Goal: Task Accomplishment & Management: Use online tool/utility

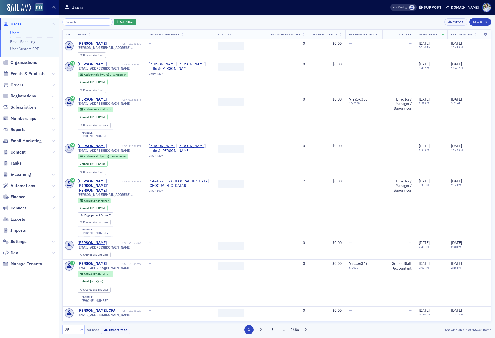
click at [54, 130] on icon at bounding box center [53, 129] width 3 height 3
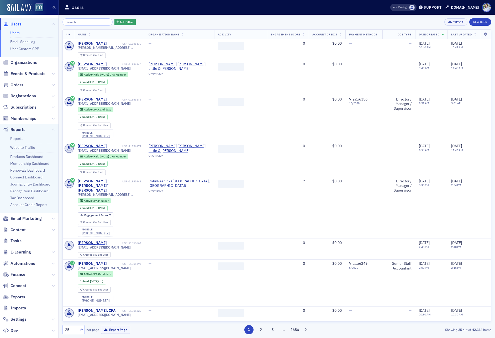
drag, startPoint x: 24, startPoint y: 146, endPoint x: 33, endPoint y: 139, distance: 11.9
click at [23, 146] on link "Website Traffic" at bounding box center [22, 147] width 25 height 5
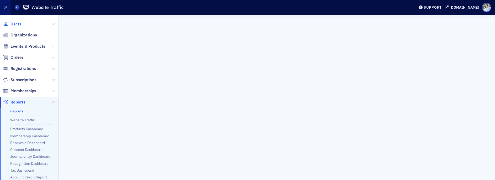
click at [19, 25] on span "Users" at bounding box center [15, 24] width 11 height 6
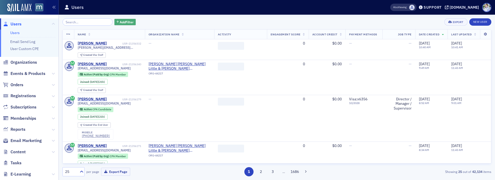
click at [120, 20] on span "Add Filter" at bounding box center [127, 22] width 14 height 5
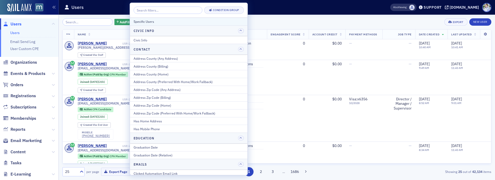
click at [156, 20] on div "Specific Users" at bounding box center [189, 21] width 110 height 5
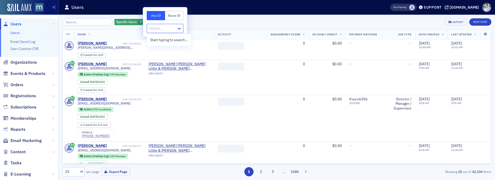
click at [150, 25] on div "Select..." at bounding box center [162, 29] width 30 height 8
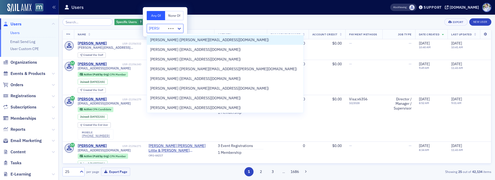
type input "luke ab"
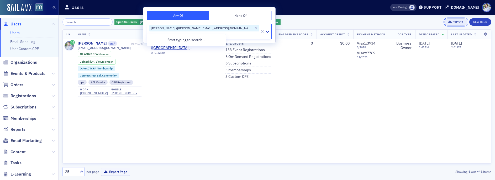
click at [456, 23] on div "Export" at bounding box center [458, 22] width 11 height 3
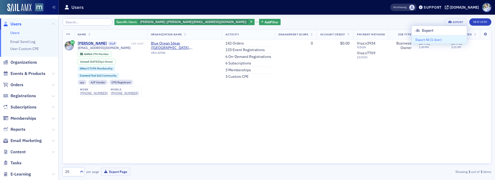
click at [427, 37] on button "Export All ( 1 User )" at bounding box center [439, 39] width 55 height 8
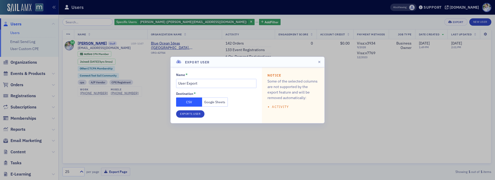
drag, startPoint x: 215, startPoint y: 102, endPoint x: 208, endPoint y: 103, distance: 7.2
click at [215, 102] on button "Google Sheets" at bounding box center [215, 102] width 26 height 9
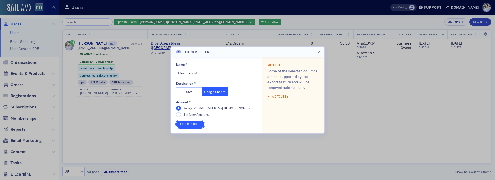
click at [198, 123] on button "Export 1 User" at bounding box center [190, 124] width 28 height 7
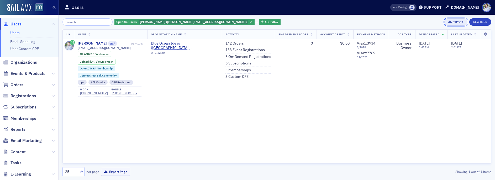
click at [464, 21] on button "Export" at bounding box center [455, 21] width 23 height 7
click at [437, 38] on button "Export All ( 1 User )" at bounding box center [439, 39] width 55 height 8
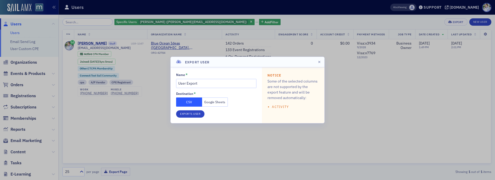
drag, startPoint x: 217, startPoint y: 100, endPoint x: 215, endPoint y: 103, distance: 3.4
click at [217, 100] on button "Google Sheets" at bounding box center [215, 102] width 26 height 9
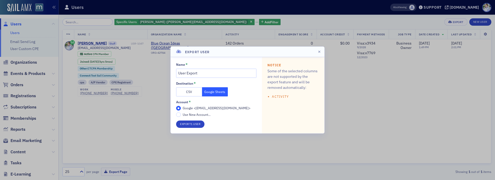
click at [196, 115] on span "Use New Account..." at bounding box center [197, 115] width 28 height 4
click at [181, 115] on input "Use New Account..." at bounding box center [178, 115] width 5 height 5
click at [193, 124] on button "Export 1 User" at bounding box center [190, 124] width 28 height 7
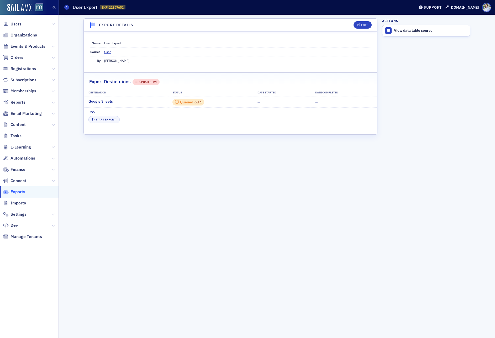
click at [162, 77] on div "Export Destinations UPDATES LIVE" at bounding box center [230, 79] width 282 height 12
click at [176, 97] on table "Destination Status Date Started Date Completed Google Sheets Queued 0 of 1 — — …" at bounding box center [230, 107] width 293 height 36
click at [185, 108] on table "Destination Status Date Started Date Completed Google Sheets Queued 0 of 1 — — …" at bounding box center [230, 107] width 293 height 36
click at [188, 102] on div "Queued" at bounding box center [186, 102] width 13 height 3
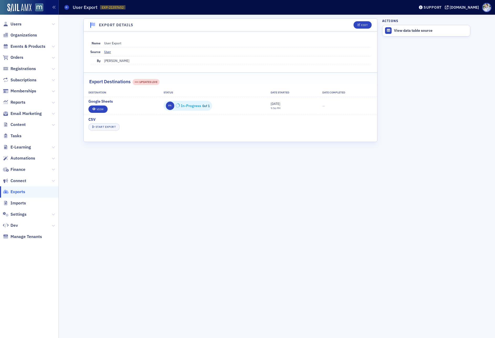
click at [230, 44] on dd "User Export" at bounding box center [237, 43] width 267 height 8
click at [96, 112] on link "View" at bounding box center [97, 109] width 19 height 7
